Goal: Task Accomplishment & Management: Use online tool/utility

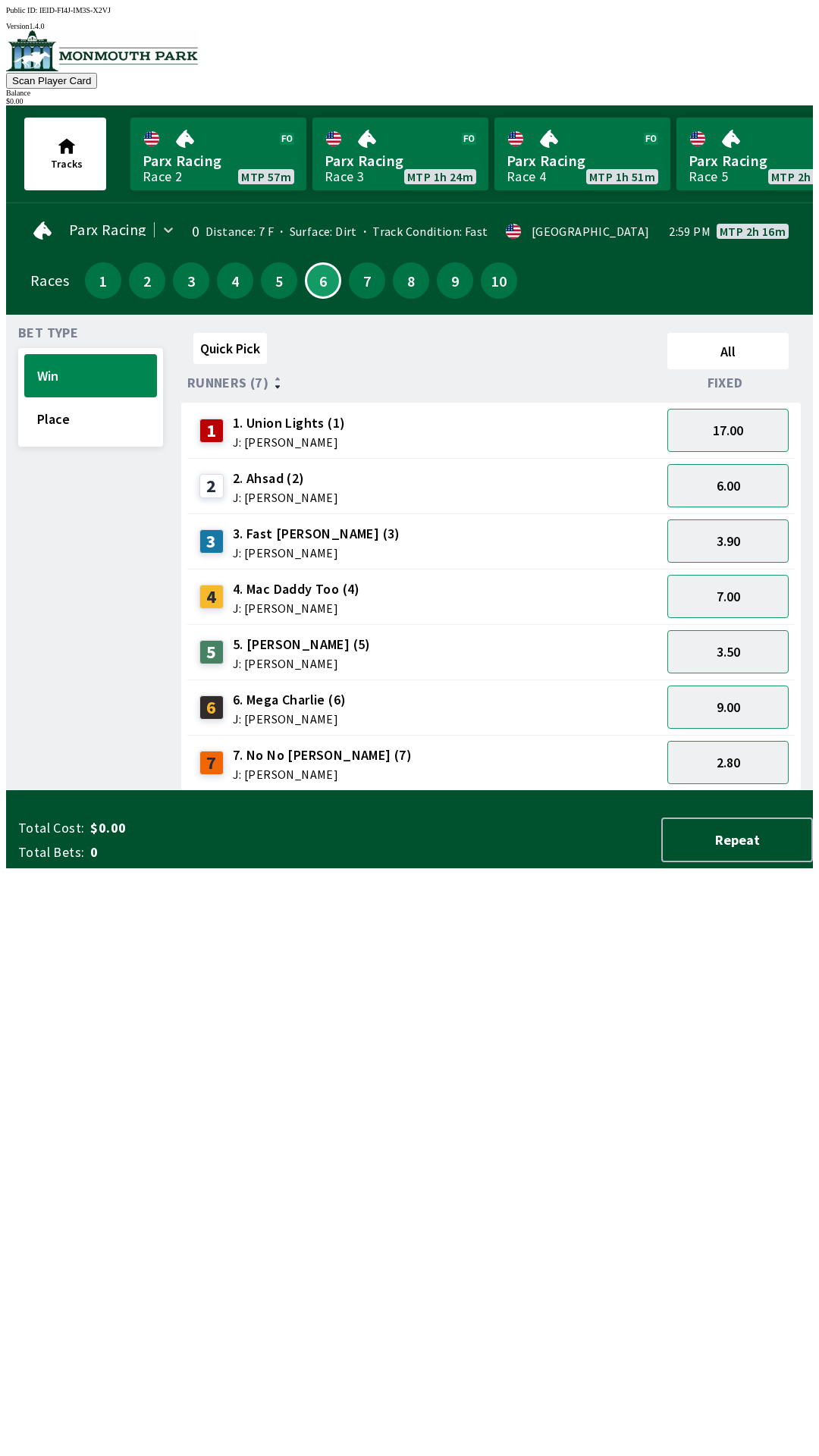
scroll to position [0, 937]
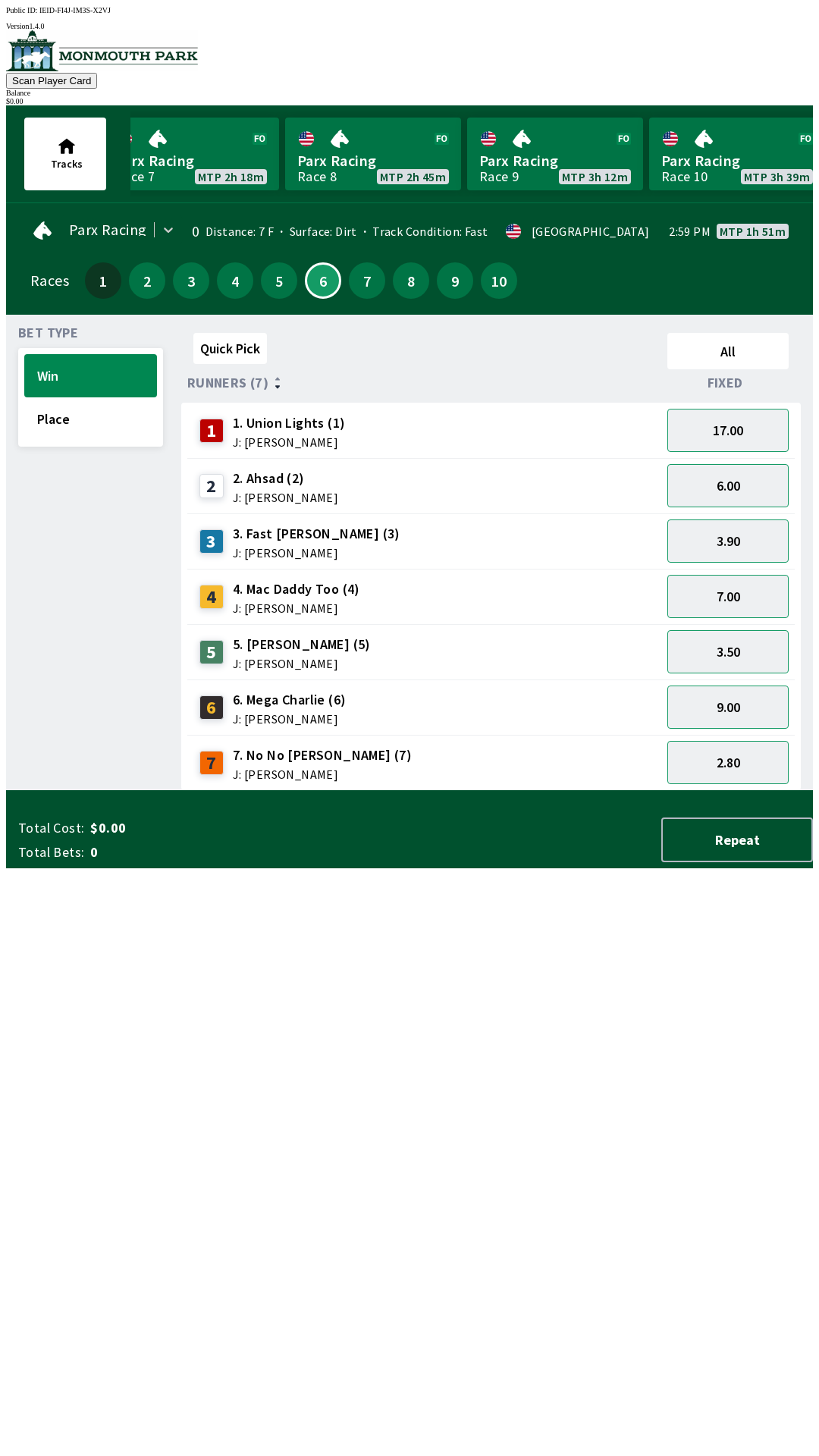
click at [305, 263] on button "6" at bounding box center [323, 281] width 36 height 36
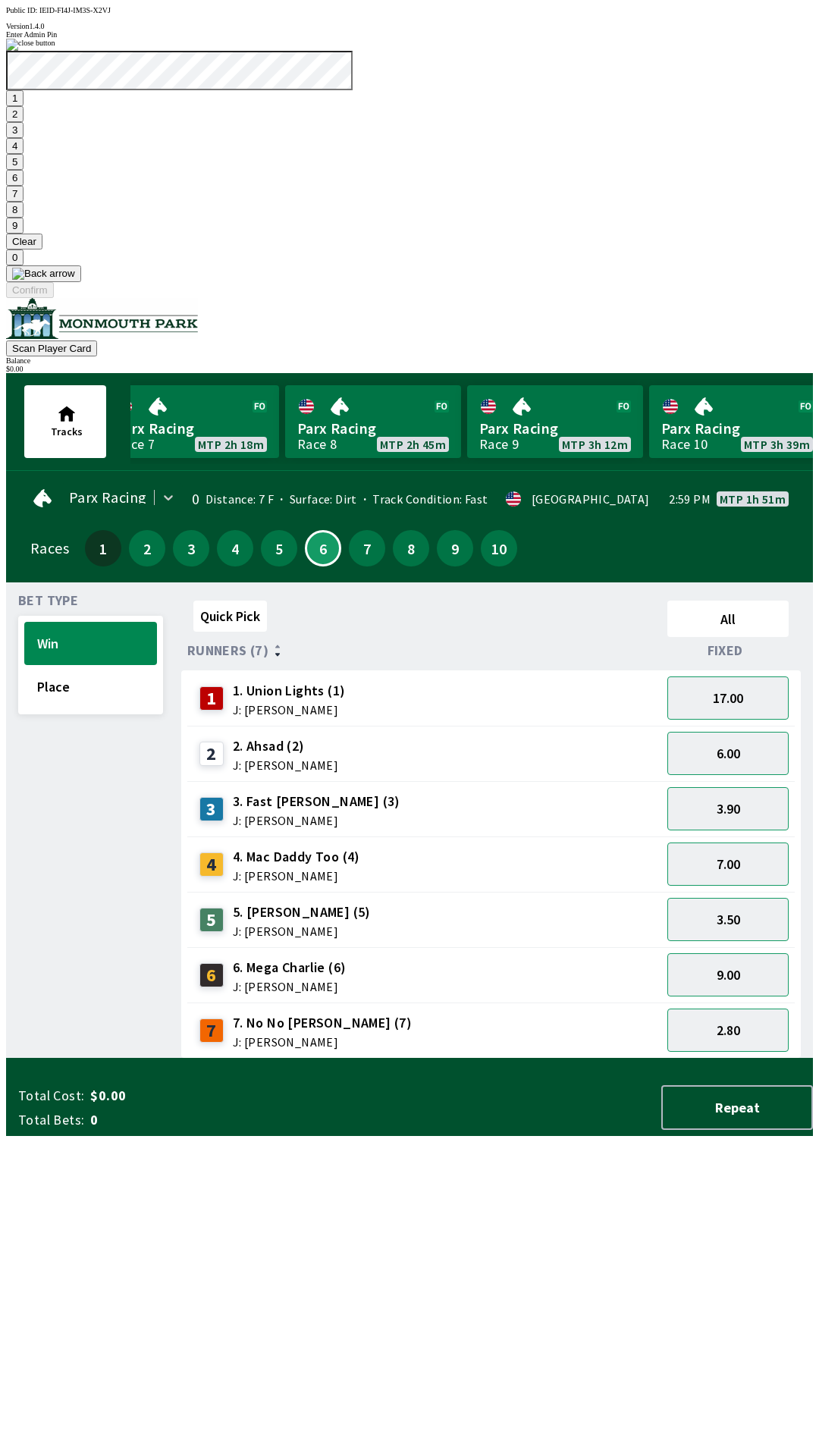
click at [23, 106] on button "1" at bounding box center [14, 98] width 17 height 16
click at [23, 234] on button "9" at bounding box center [14, 225] width 17 height 16
click at [23, 202] on button "7" at bounding box center [14, 193] width 17 height 16
click at [23, 138] on button "3" at bounding box center [14, 129] width 17 height 16
click at [54, 298] on button "Confirm" at bounding box center [30, 290] width 48 height 16
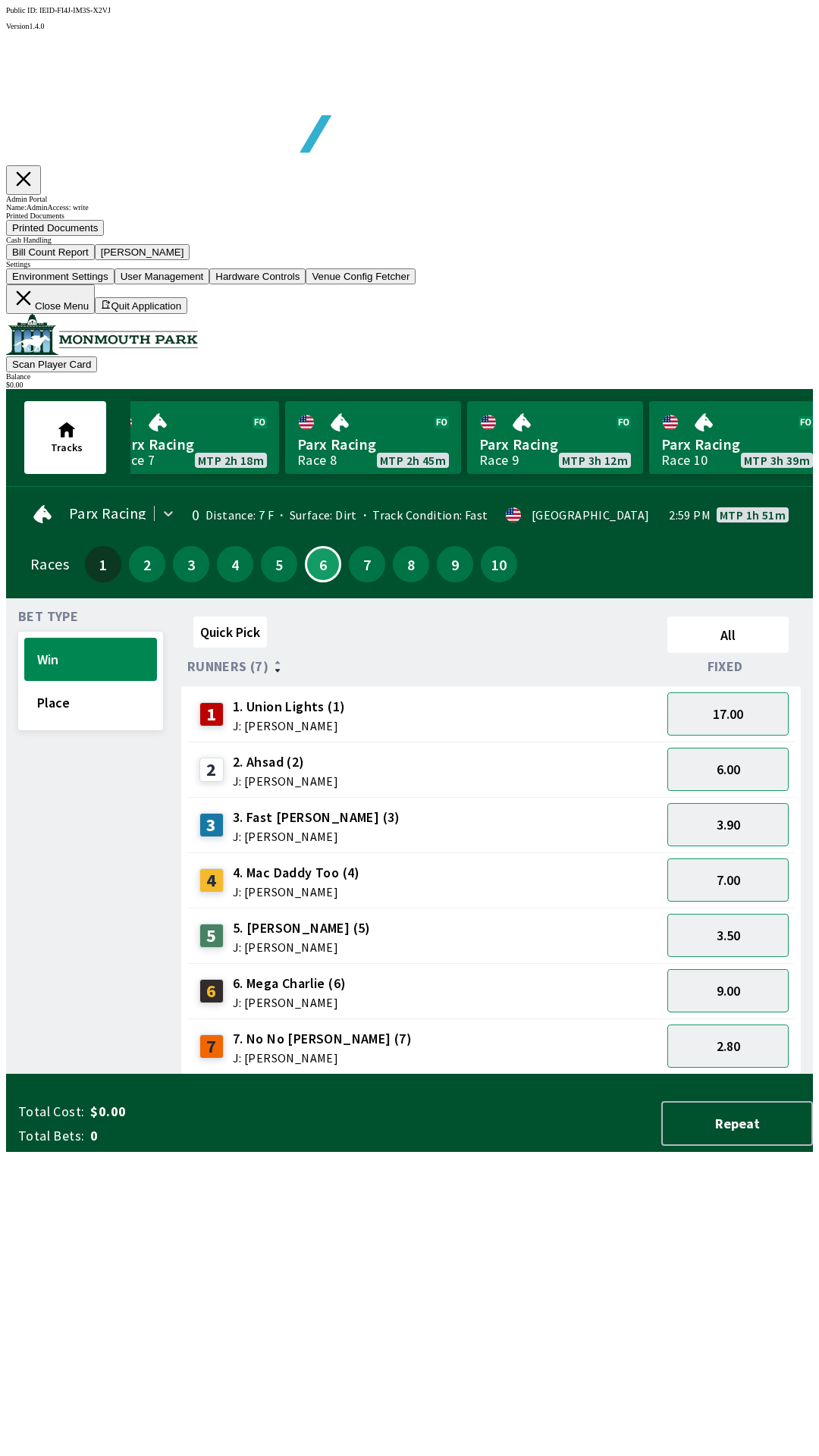
click at [94, 260] on button "Bill Count Report" at bounding box center [50, 252] width 89 height 16
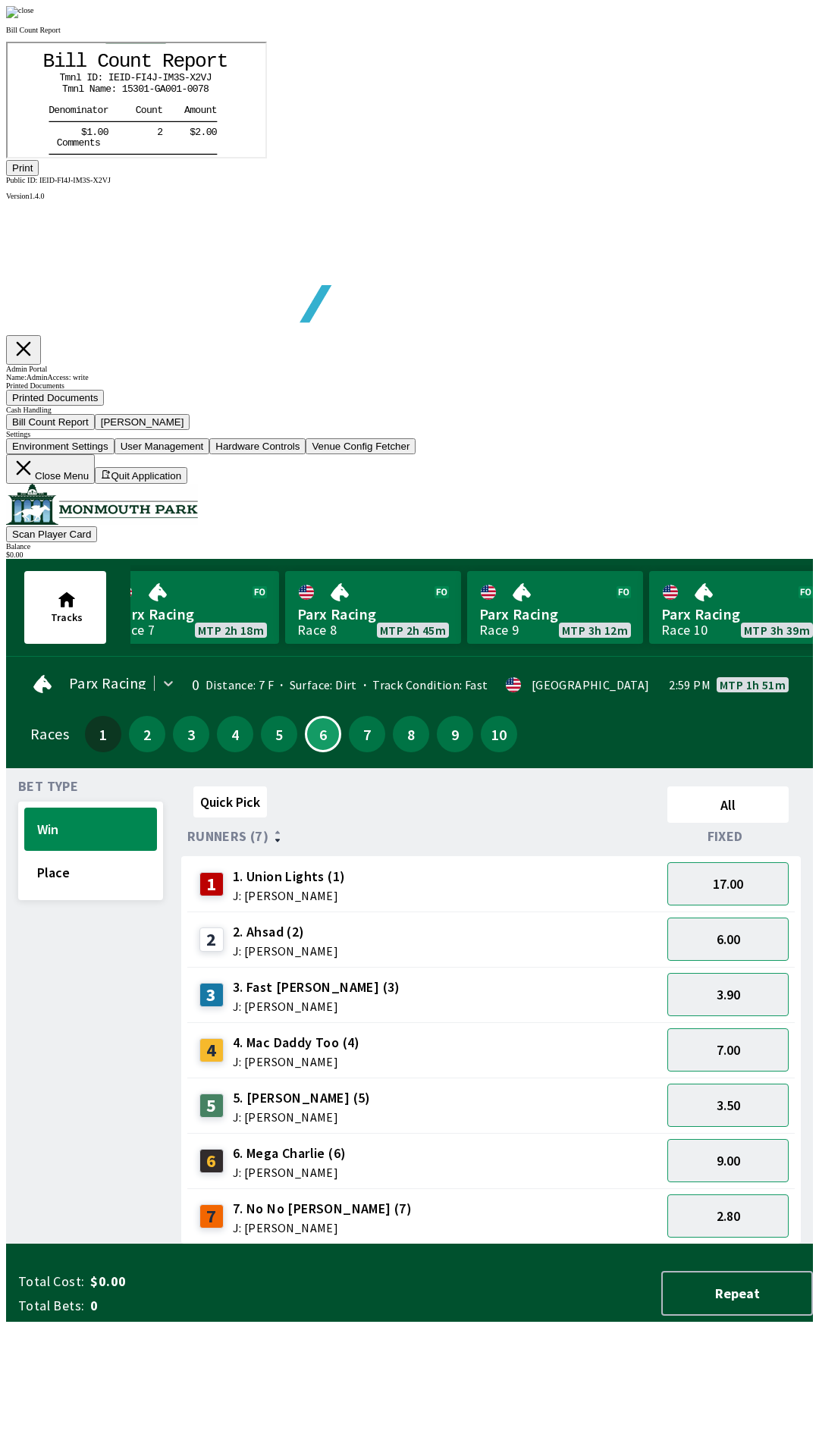
scroll to position [177, 0]
click at [39, 176] on button "Print" at bounding box center [22, 167] width 32 height 16
click at [696, 18] on div at bounding box center [409, 12] width 807 height 12
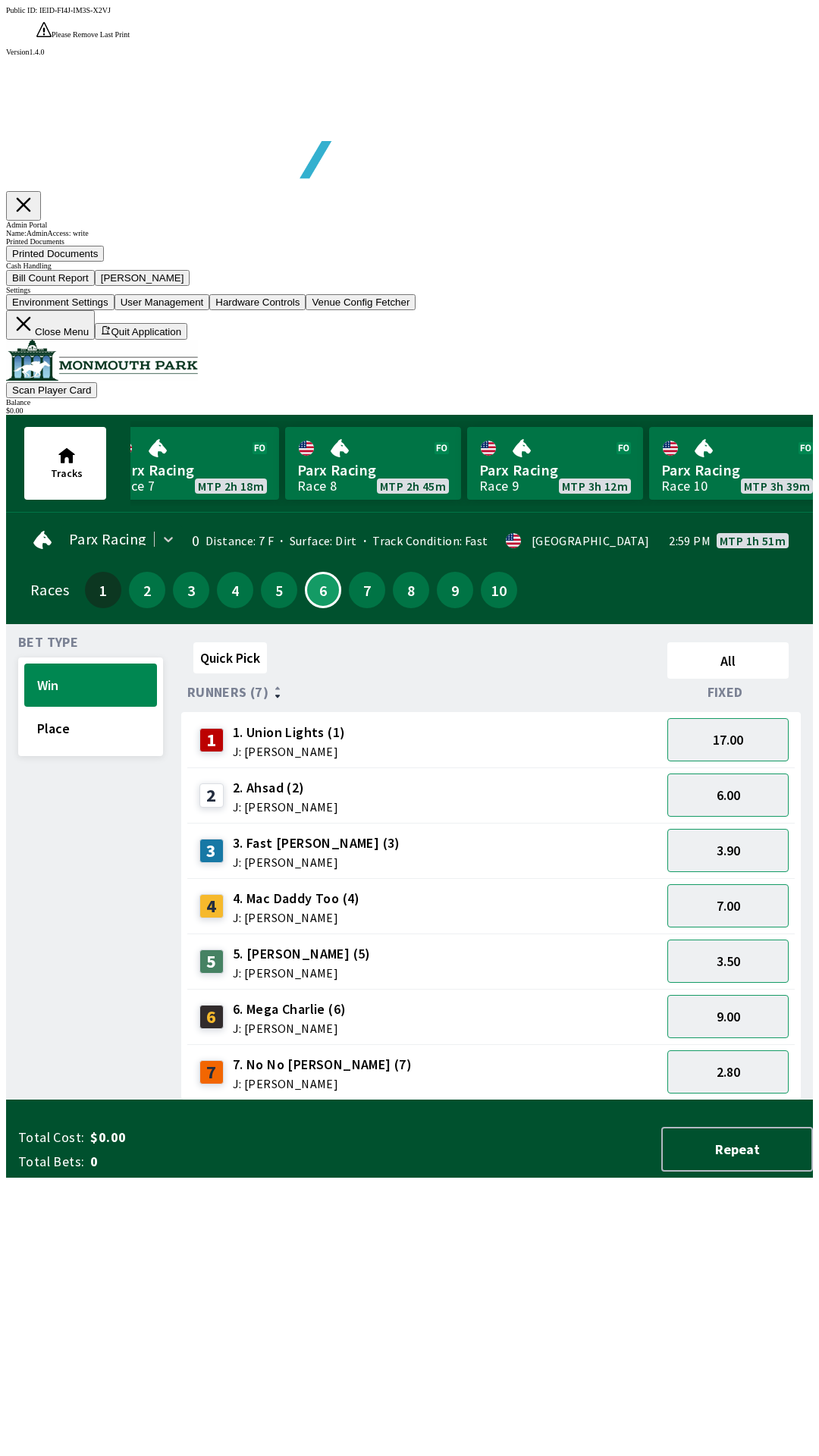
click at [190, 286] on button "[PERSON_NAME]" at bounding box center [142, 277] width 95 height 16
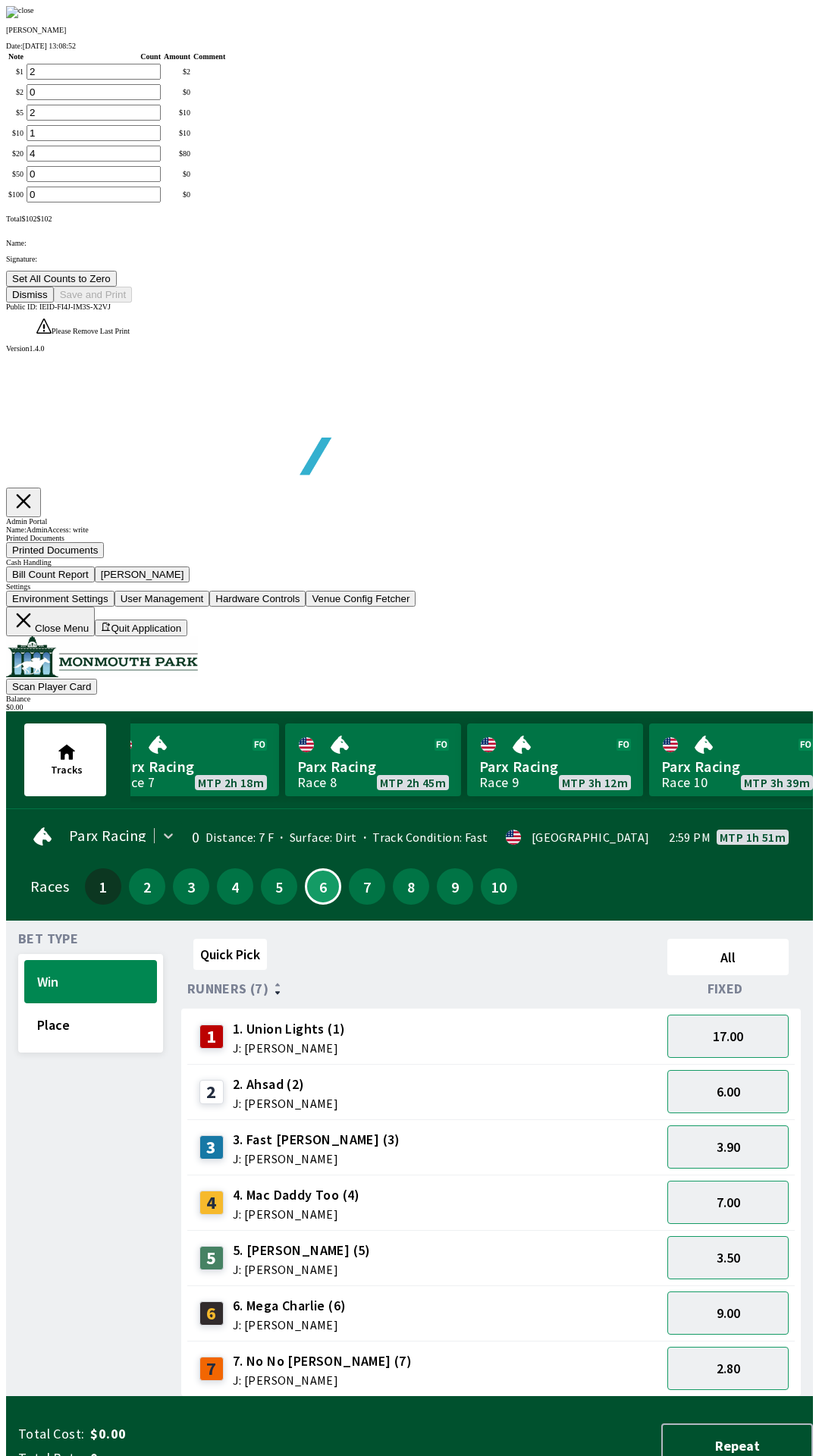
click at [117, 287] on button "Set All Counts to Zero" at bounding box center [61, 278] width 111 height 16
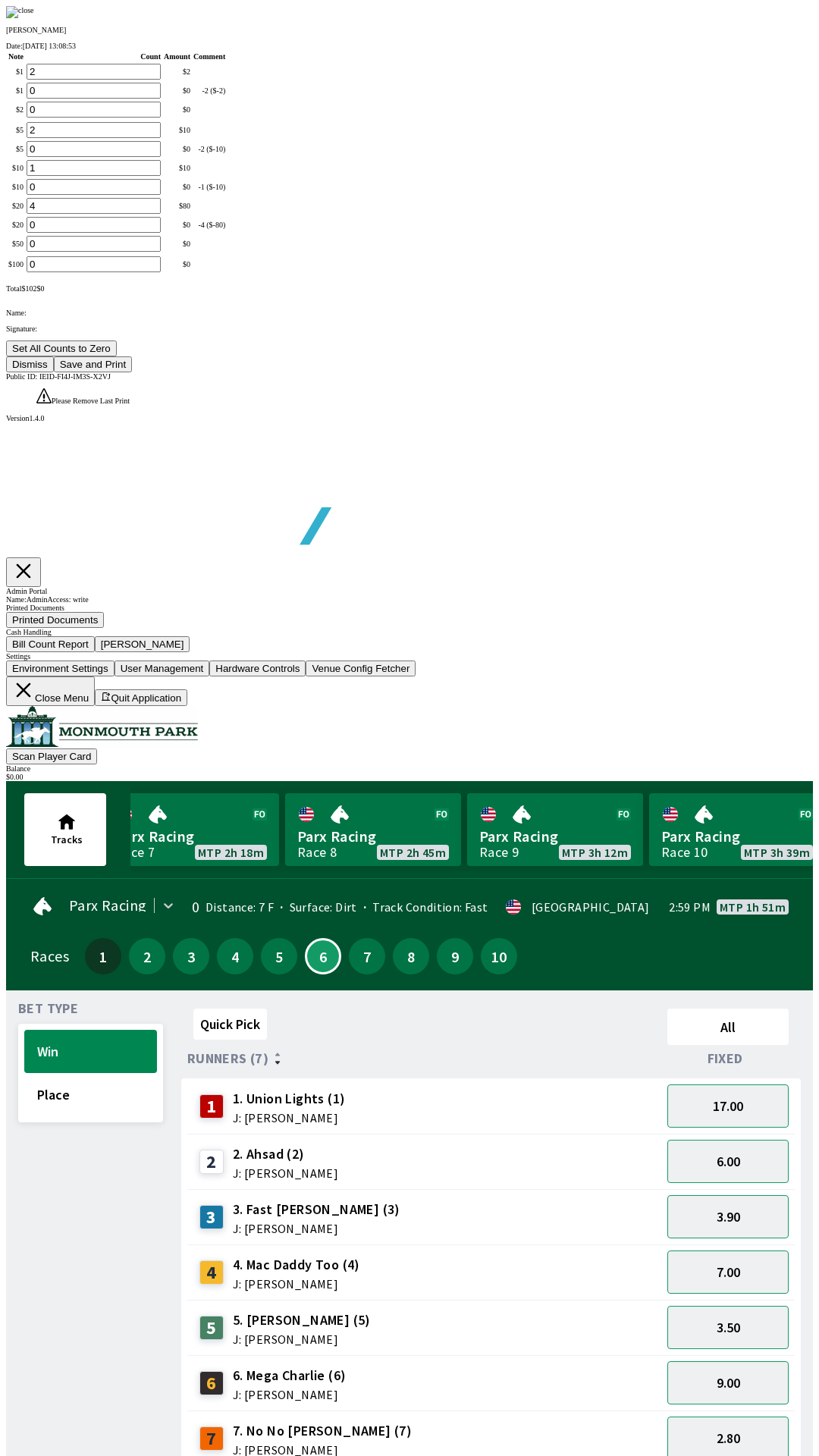
click at [132, 372] on button "Save and Print" at bounding box center [93, 364] width 78 height 16
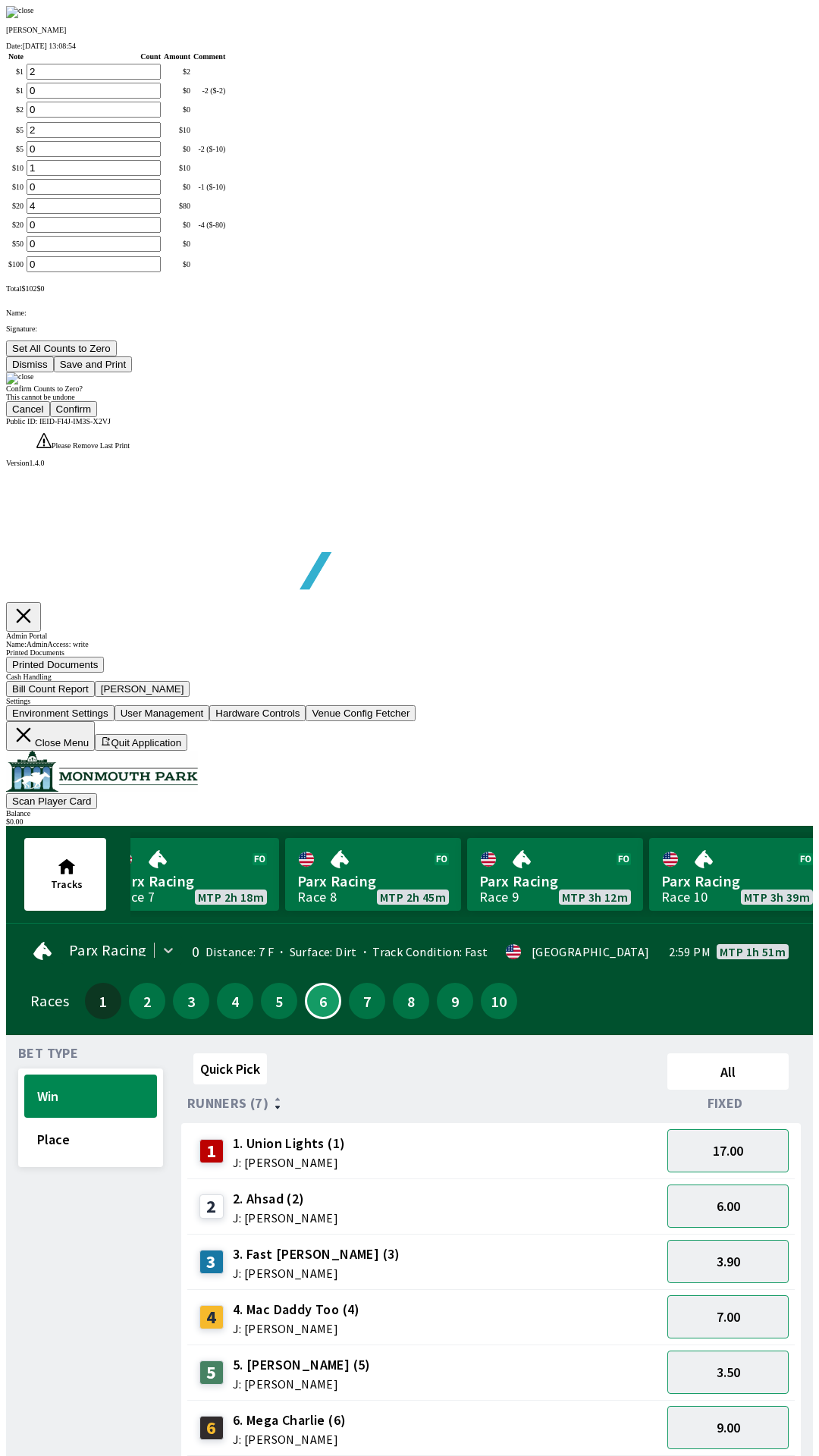
click at [98, 417] on button "Confirm" at bounding box center [74, 408] width 48 height 16
type input "0"
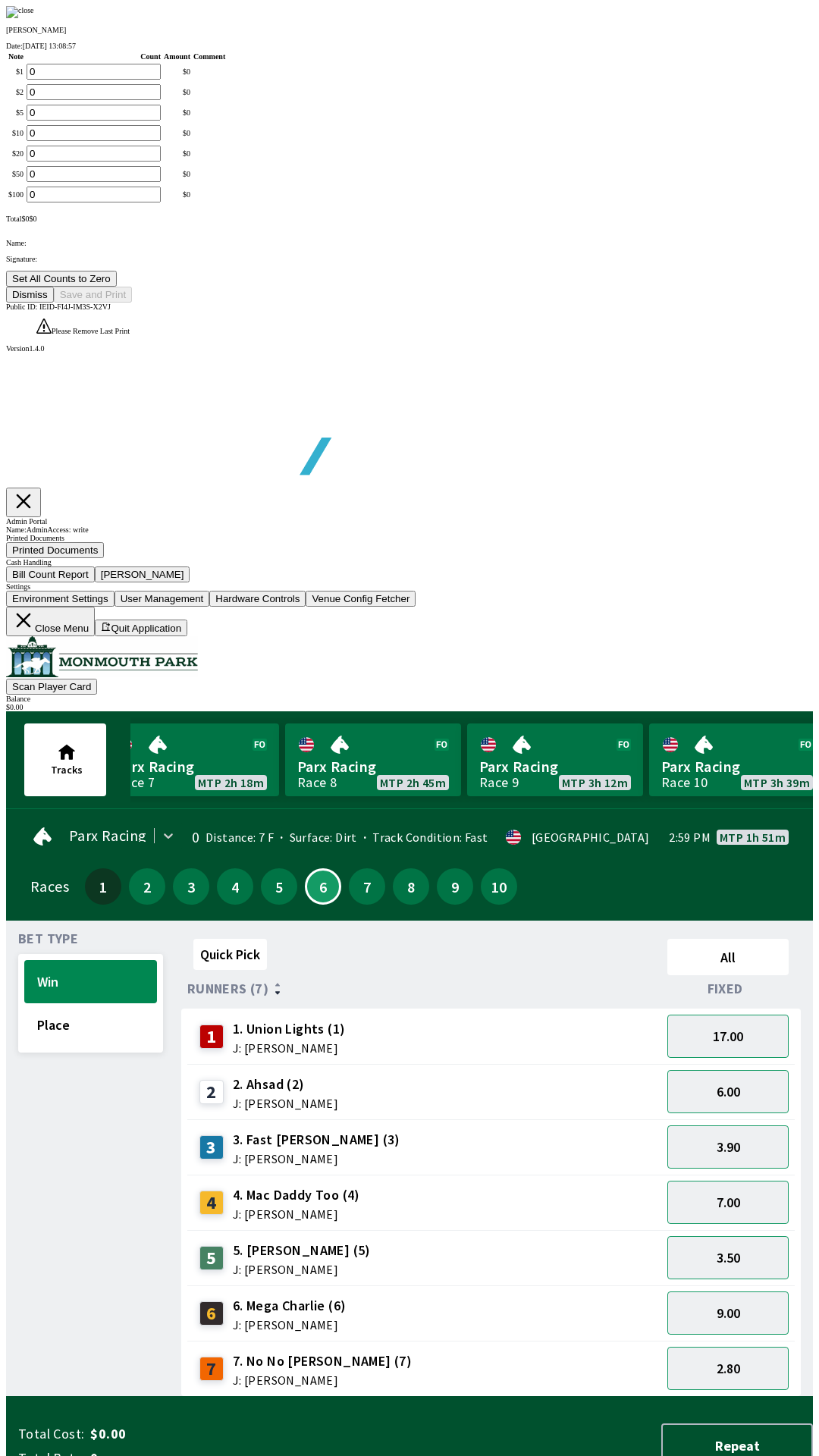
click at [54, 302] on button "Dismiss" at bounding box center [30, 294] width 48 height 16
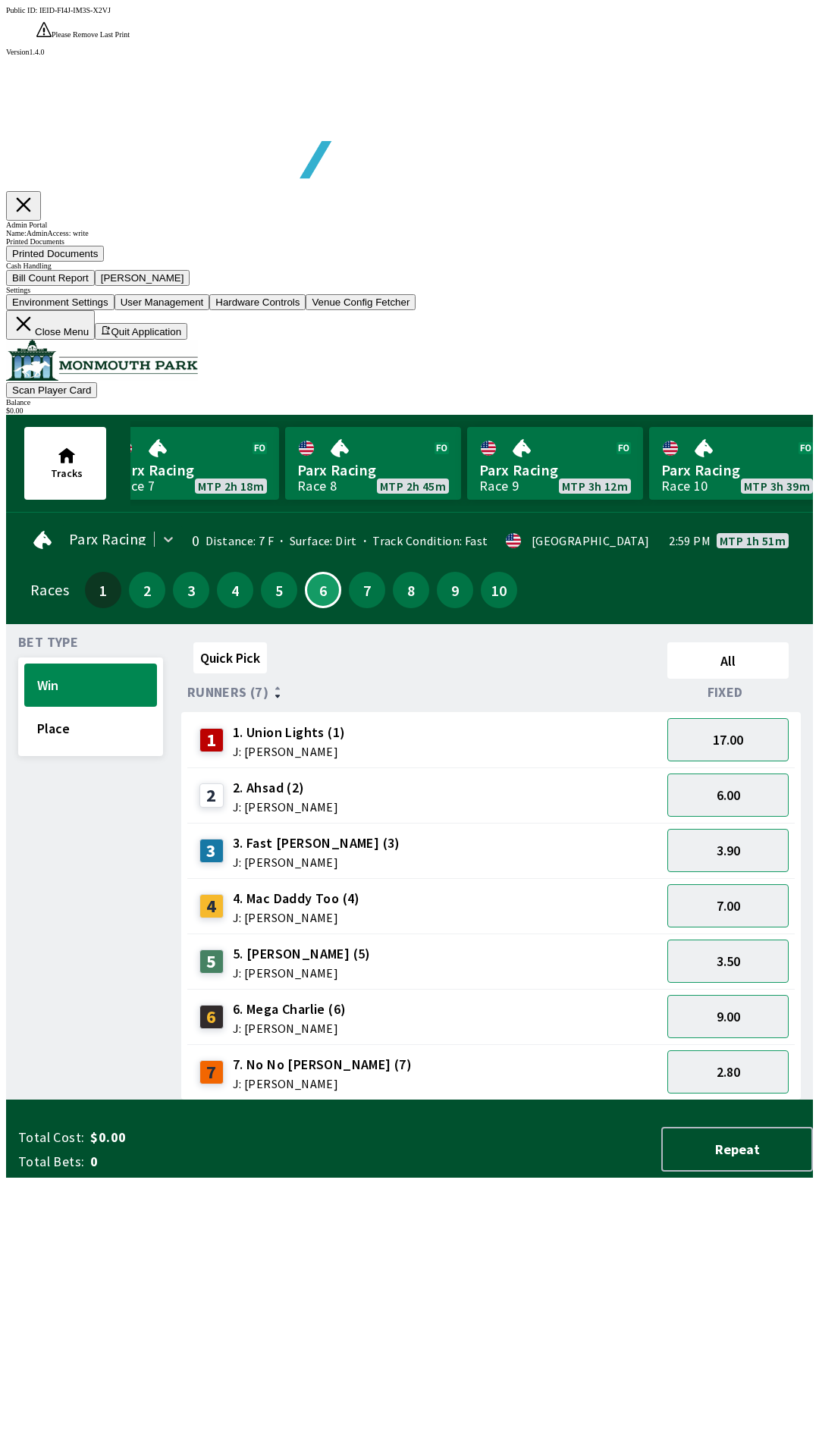
click at [94, 340] on button "Close Menu" at bounding box center [50, 325] width 89 height 30
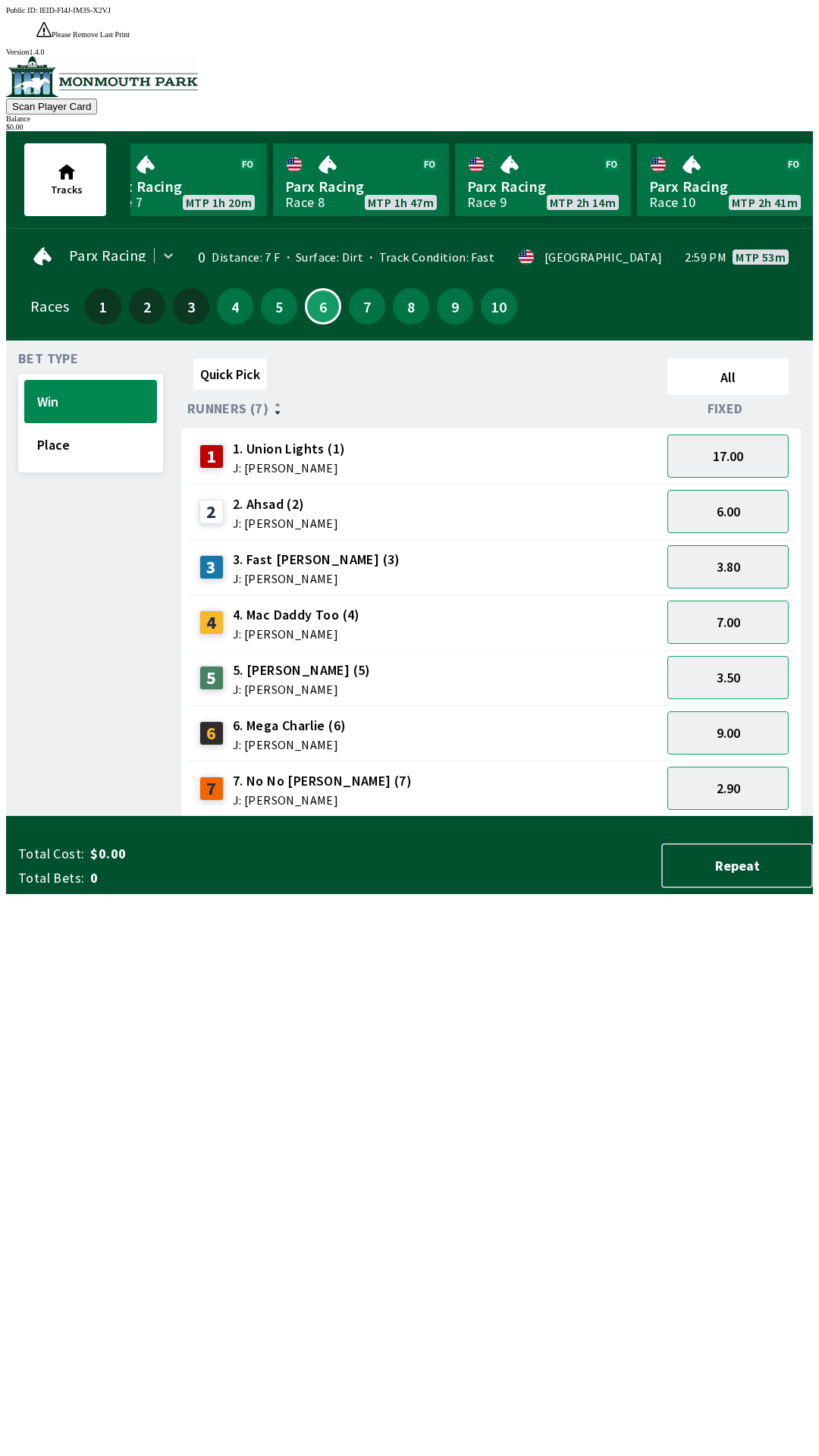
scroll to position [0, 391]
